Goal: Information Seeking & Learning: Check status

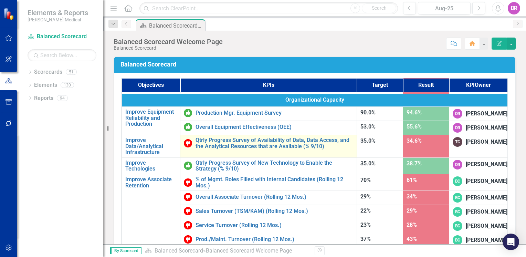
scroll to position [435, 0]
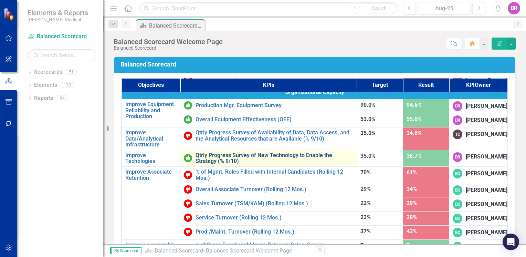
click at [207, 152] on link "Qtrly Progress Survey of New Technology to Enable the Strategy (% 9/10)" at bounding box center [275, 158] width 158 height 12
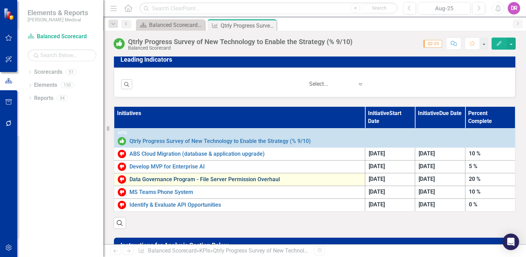
scroll to position [207, 0]
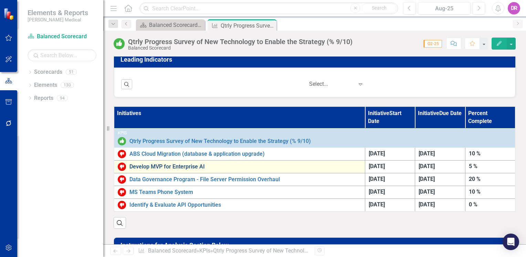
click at [158, 164] on link "Develop MVP for Enterprise AI" at bounding box center [245, 167] width 232 height 6
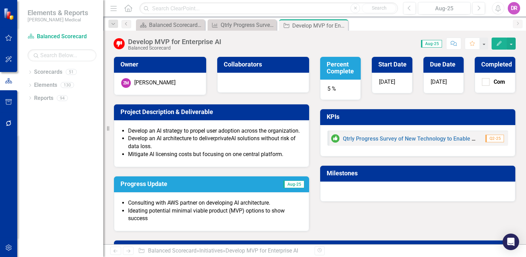
click at [340, 171] on h3 "Milestones" at bounding box center [419, 173] width 185 height 7
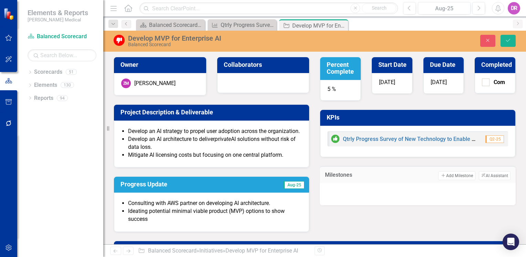
click at [370, 184] on div at bounding box center [418, 194] width 196 height 22
click at [365, 188] on div at bounding box center [418, 193] width 182 height 10
click at [487, 38] on icon "Close" at bounding box center [488, 40] width 6 height 5
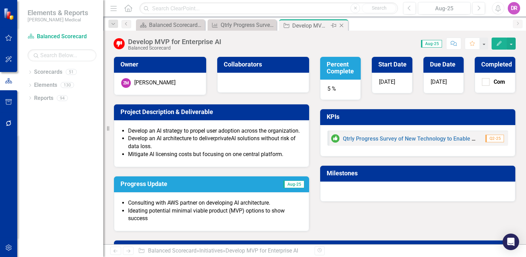
click at [341, 25] on icon at bounding box center [342, 26] width 4 height 4
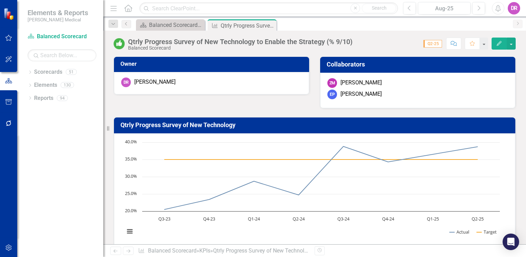
click at [114, 9] on icon "Menu" at bounding box center [113, 7] width 9 height 7
